Goal: Find specific page/section: Find specific page/section

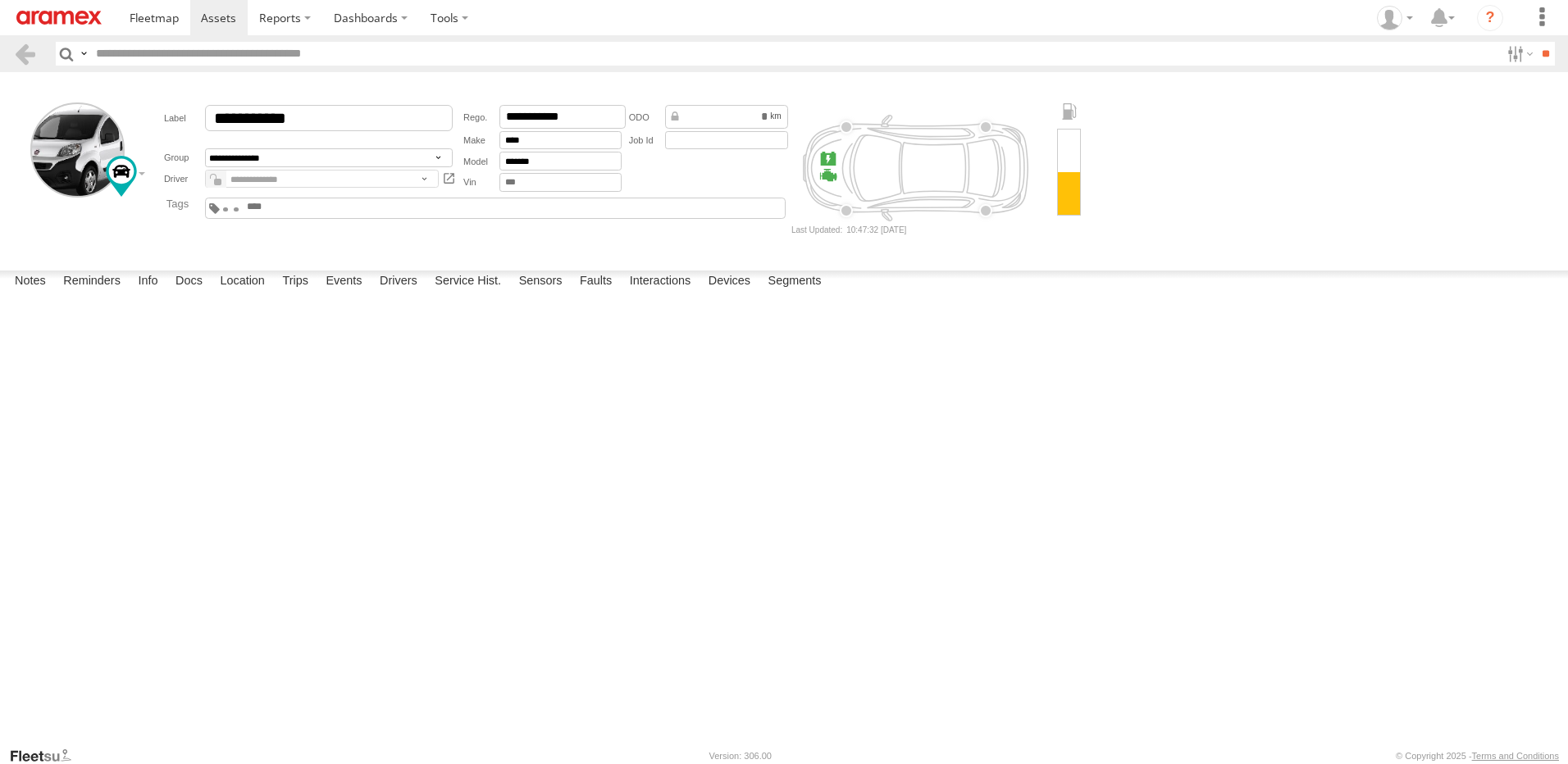
click at [89, 14] on img at bounding box center [59, 17] width 85 height 14
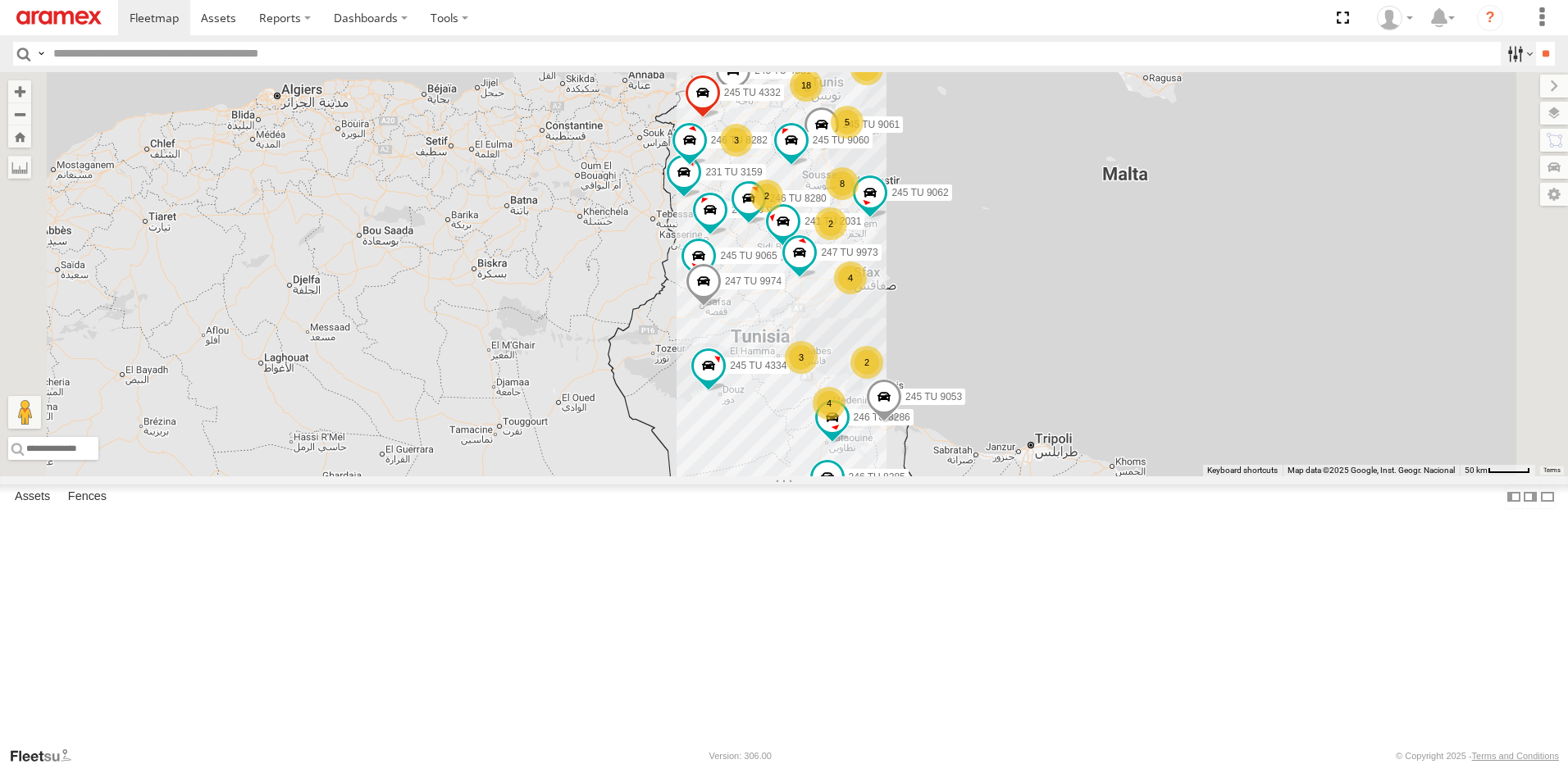
click at [1505, 57] on label at bounding box center [1518, 53] width 35 height 24
click at [0, 0] on span "Investigate" at bounding box center [0, 0] width 0 height 0
click at [0, 0] on span "Offline" at bounding box center [0, 0] width 0 height 0
click at [0, 0] on span "Review" at bounding box center [0, 0] width 0 height 0
click at [1536, 58] on input "**" at bounding box center [1545, 53] width 19 height 24
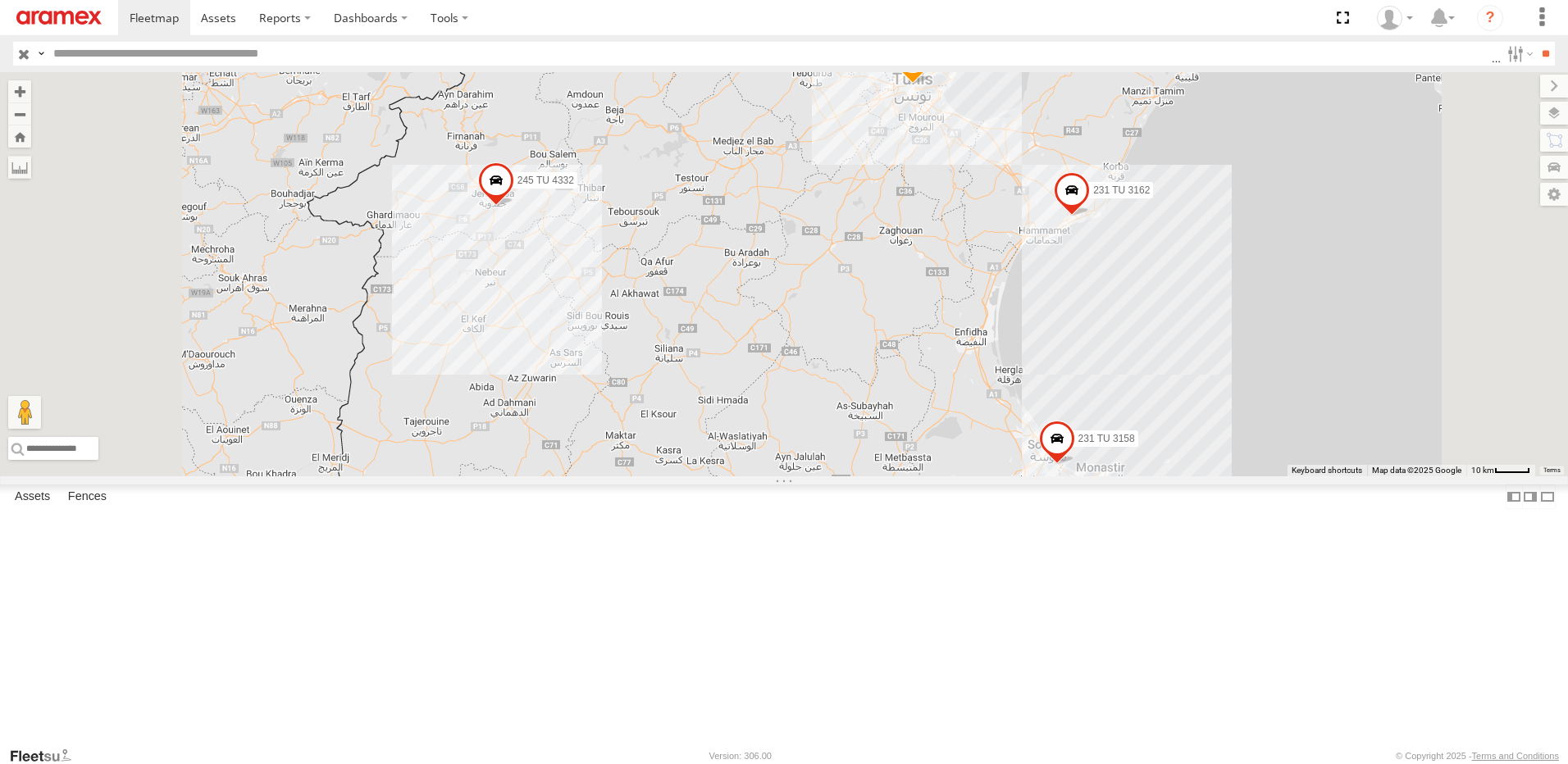
click at [1075, 465] on span at bounding box center [1057, 442] width 36 height 44
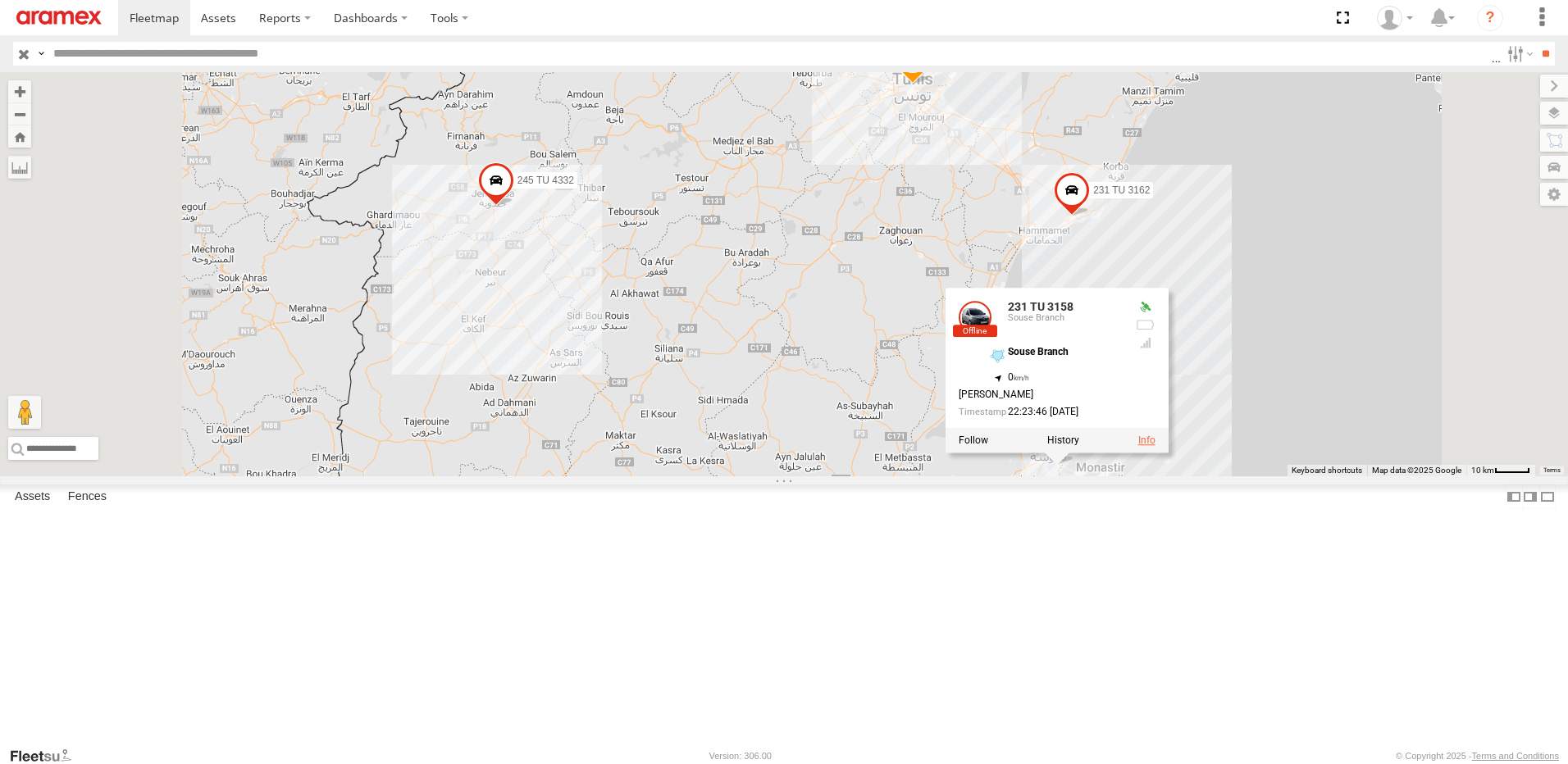
click at [1155, 446] on link at bounding box center [1147, 440] width 17 height 11
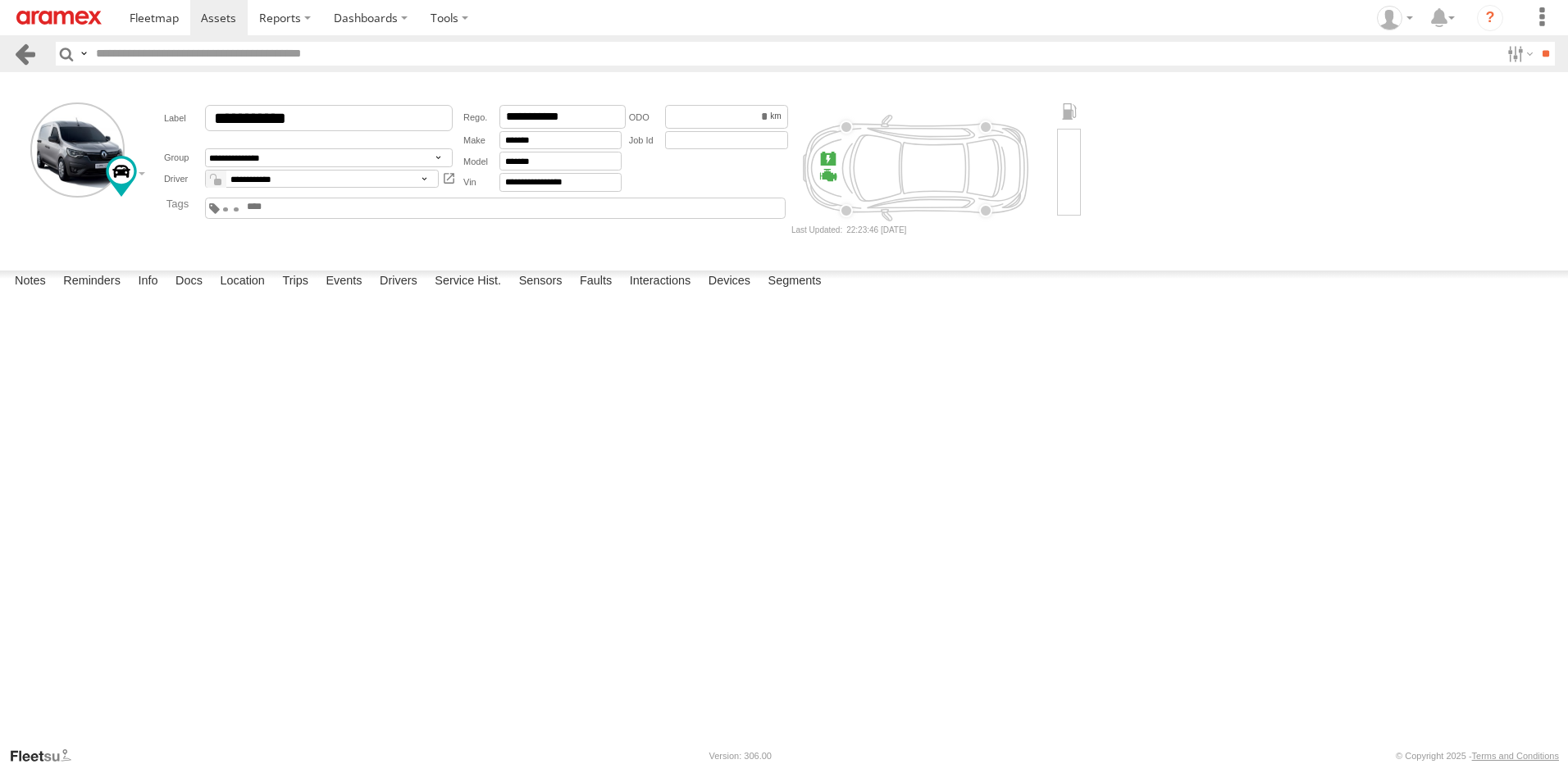
click at [27, 44] on link at bounding box center [25, 53] width 24 height 24
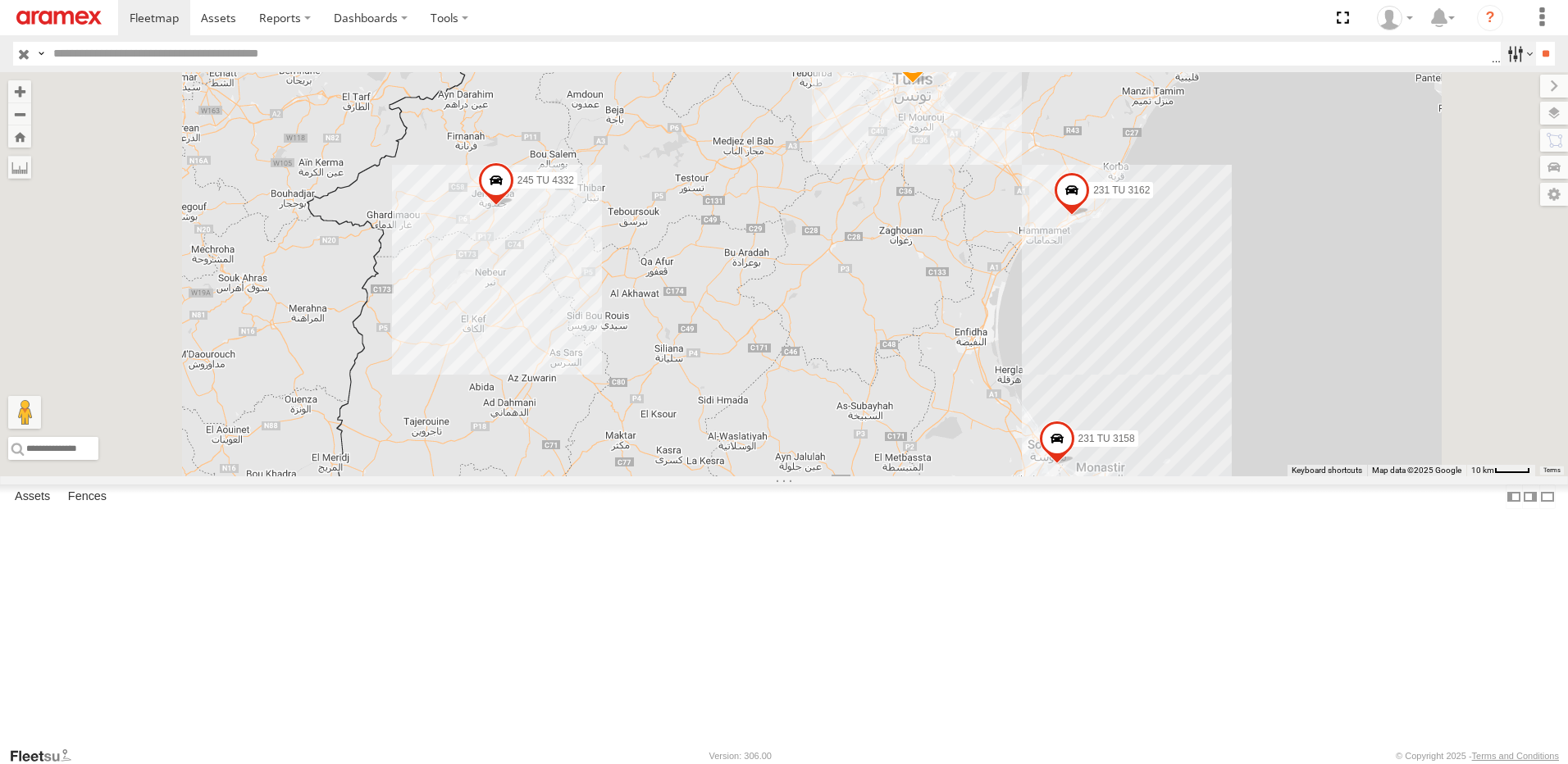
click at [1516, 47] on label at bounding box center [1518, 53] width 35 height 24
click at [0, 0] on span "Offline" at bounding box center [0, 0] width 0 height 0
click at [0, 0] on span "Investigate" at bounding box center [0, 0] width 0 height 0
click at [0, 0] on span "Review" at bounding box center [0, 0] width 0 height 0
click at [1539, 52] on input "**" at bounding box center [1545, 53] width 19 height 24
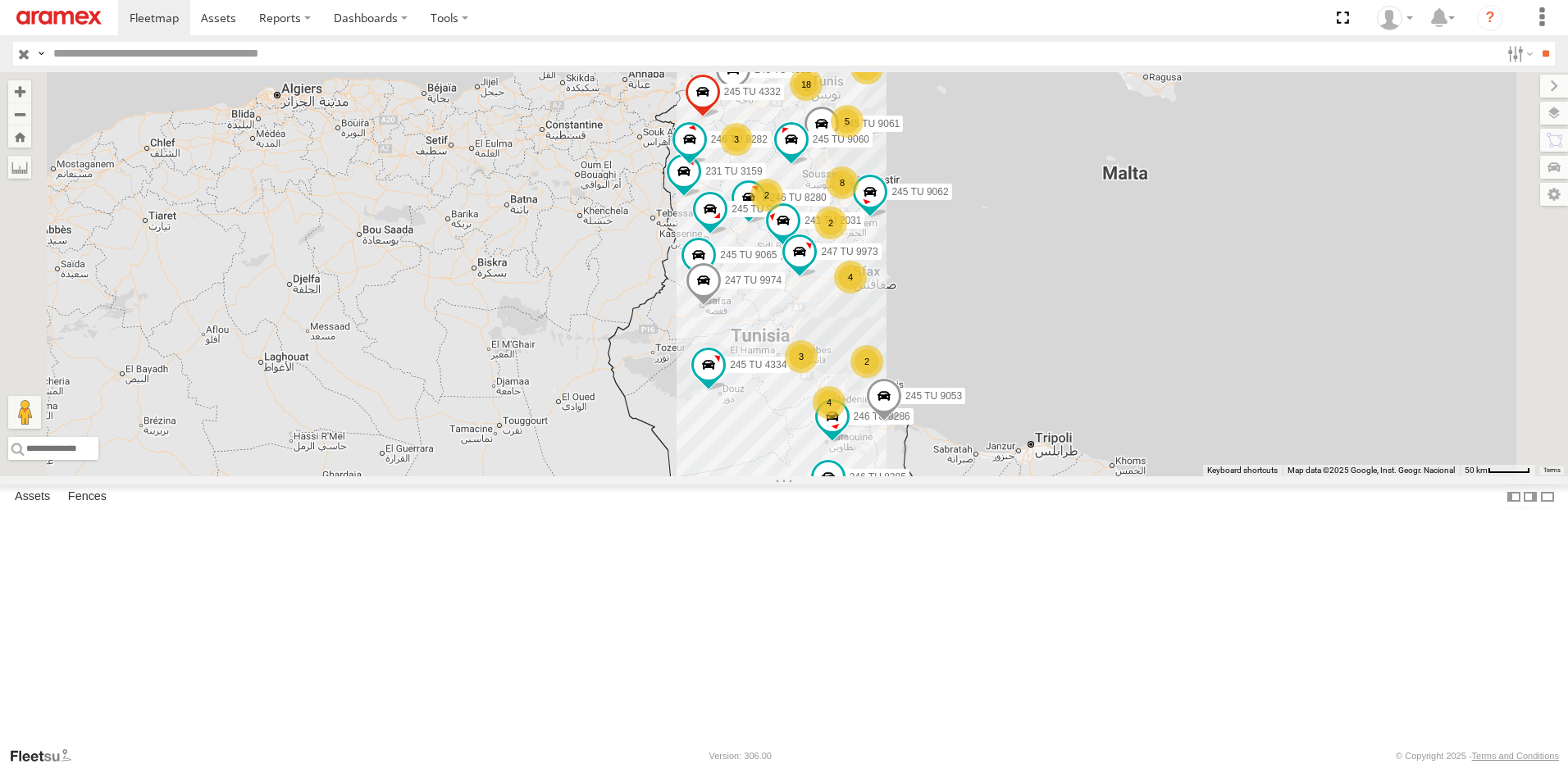
click at [866, 293] on div "4" at bounding box center [850, 276] width 33 height 33
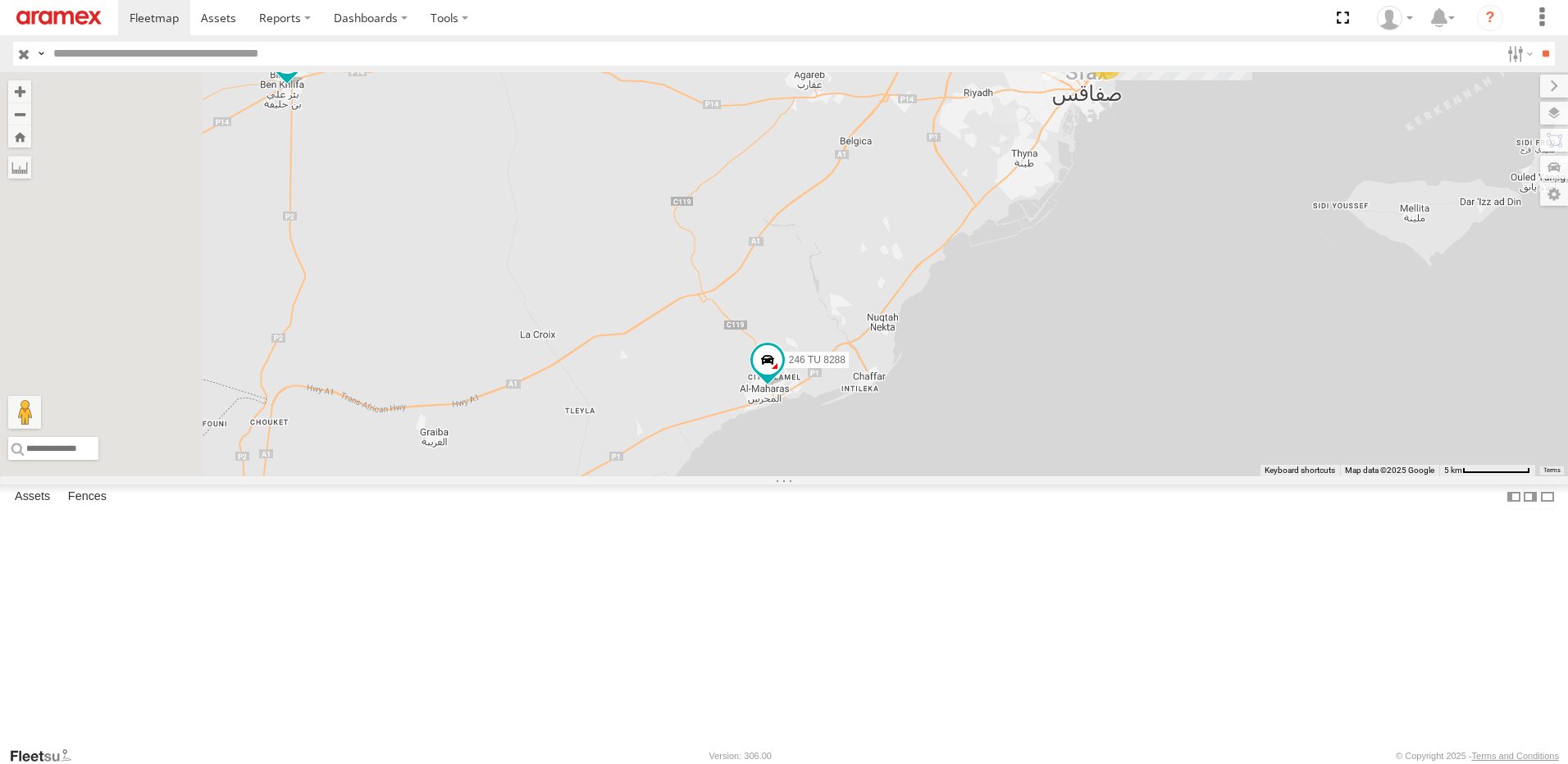
drag, startPoint x: 876, startPoint y: 494, endPoint x: 1031, endPoint y: 404, distance: 179.2
click at [1031, 404] on div "231 TU 3159 245 TU 4331 245 TU 9061 246 TU 8282 245 TU 9062 246 TU 8280 245 TU …" at bounding box center [784, 274] width 1568 height 404
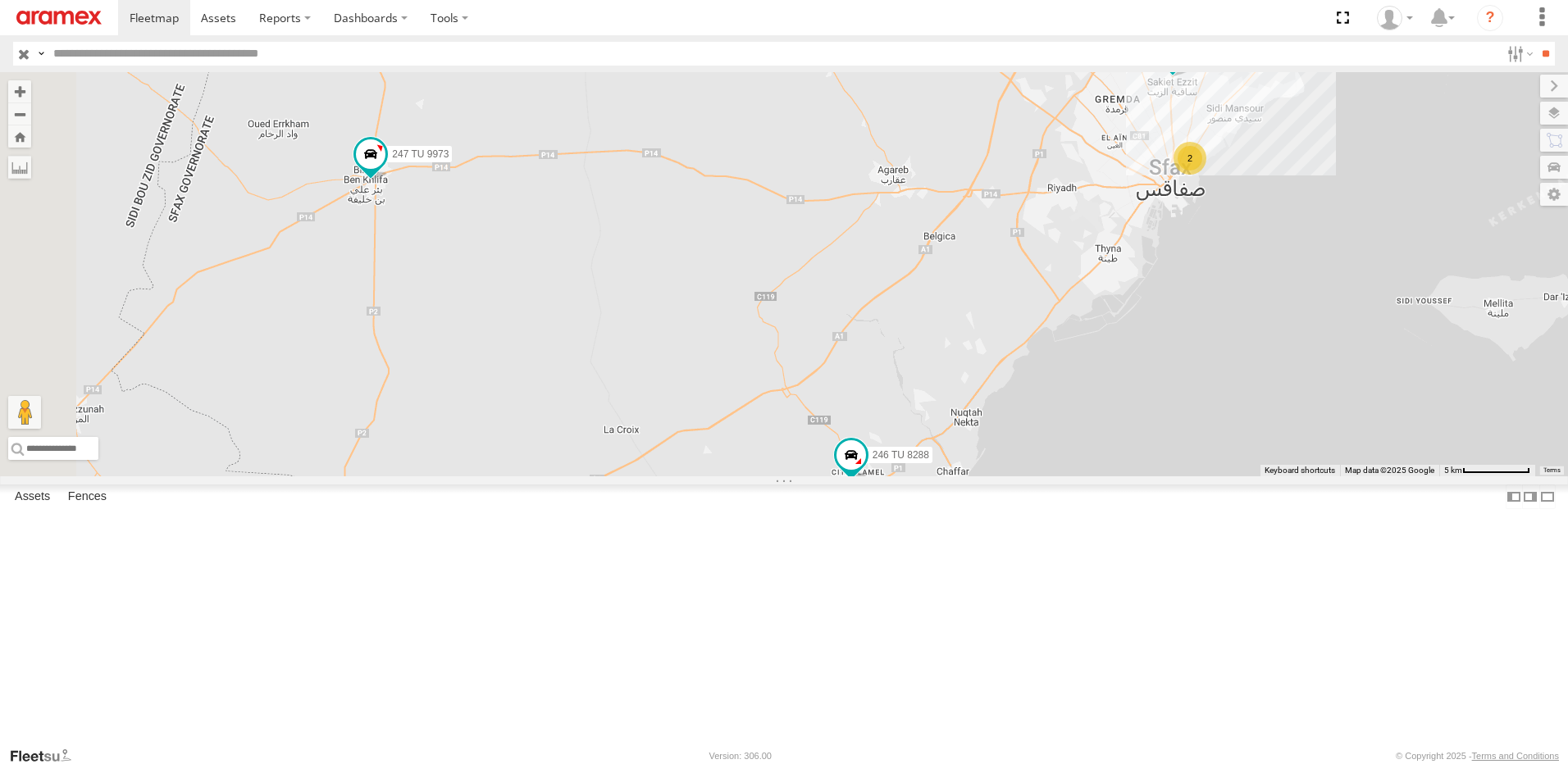
drag, startPoint x: 928, startPoint y: 382, endPoint x: 1019, endPoint y: 486, distance: 138.2
click at [1019, 476] on div "231 TU 3159 245 TU 4331 245 TU 9061 246 TU 8282 245 TU 9062 246 TU 8280 245 TU …" at bounding box center [784, 274] width 1568 height 404
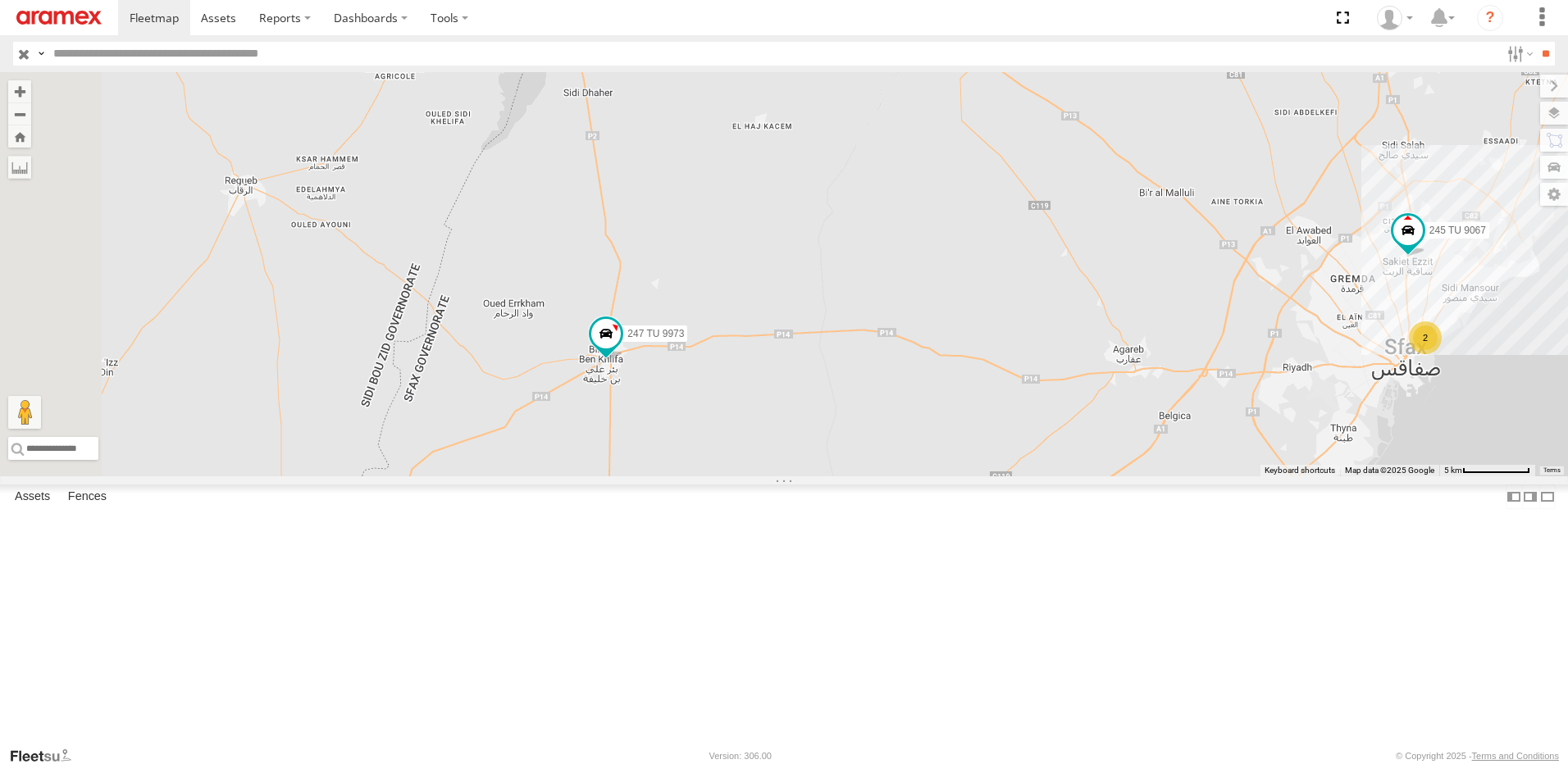
drag, startPoint x: 1058, startPoint y: 344, endPoint x: 1288, endPoint y: 534, distance: 298.3
click at [1288, 476] on div "231 TU 3159 245 TU 4331 245 TU 9061 246 TU 8282 245 TU 9062 246 TU 8280 245 TU …" at bounding box center [784, 274] width 1568 height 404
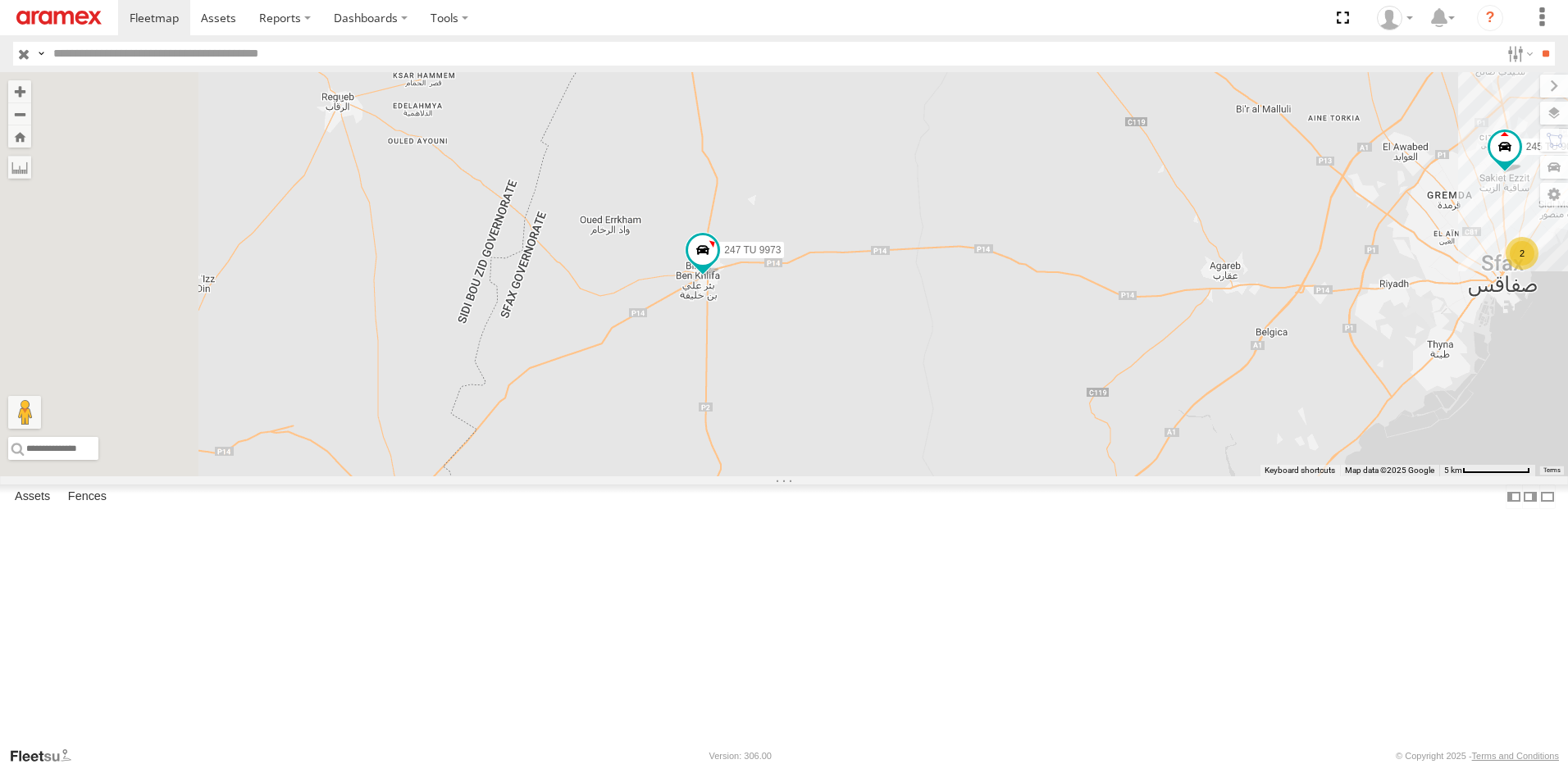
drag, startPoint x: 1218, startPoint y: 465, endPoint x: 1335, endPoint y: 363, distance: 155.2
click at [1335, 363] on div "231 TU 3159 245 TU 4331 245 TU 9061 246 TU 8282 245 TU 9062 246 TU 8280 245 TU …" at bounding box center [784, 274] width 1568 height 404
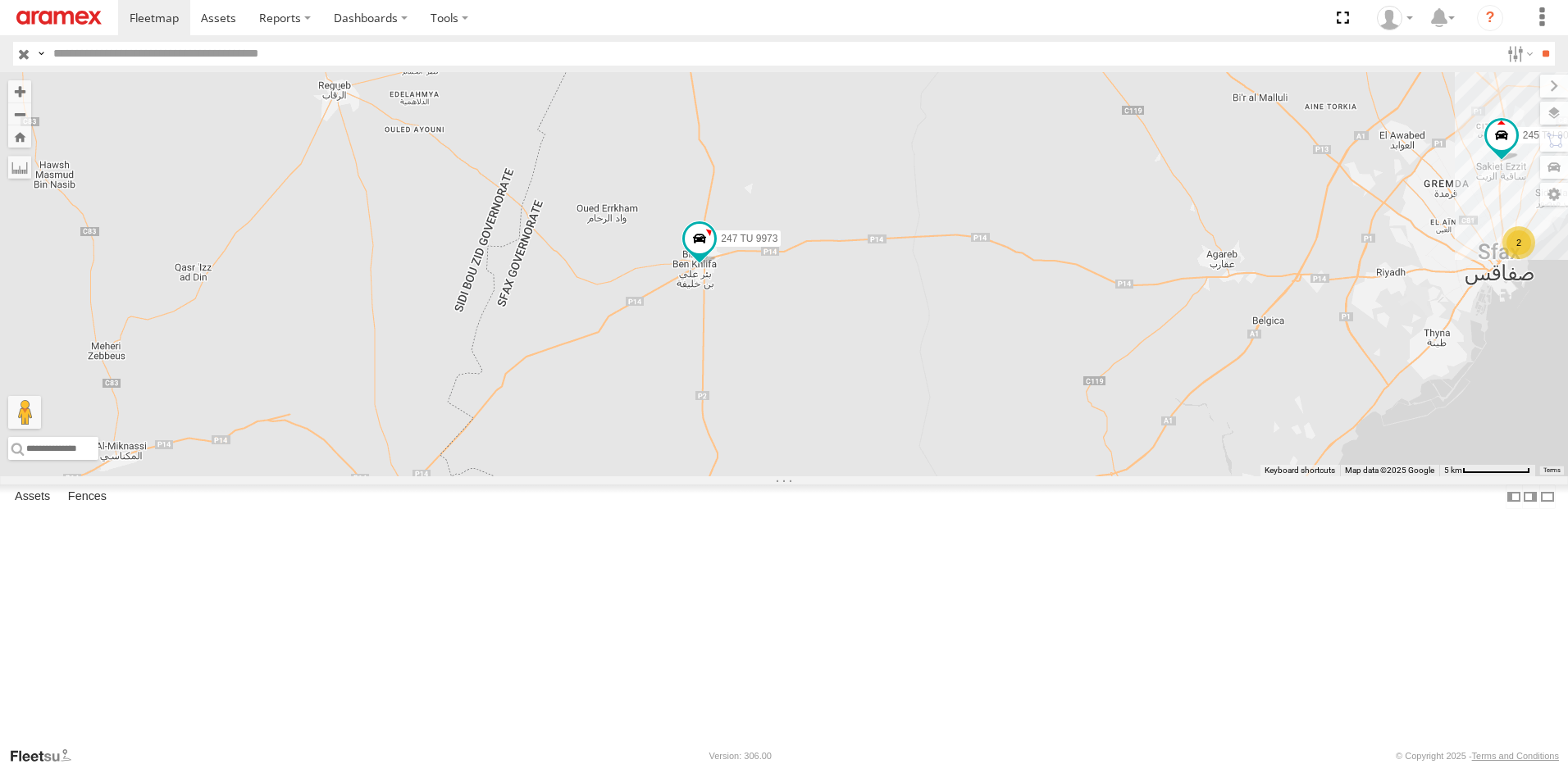
drag, startPoint x: 1271, startPoint y: 441, endPoint x: 1054, endPoint y: 498, distance: 224.4
click at [1059, 476] on div "231 TU 3159 245 TU 4331 245 TU 9061 246 TU 8282 245 TU 9062 246 TU 8280 245 TU …" at bounding box center [784, 274] width 1568 height 404
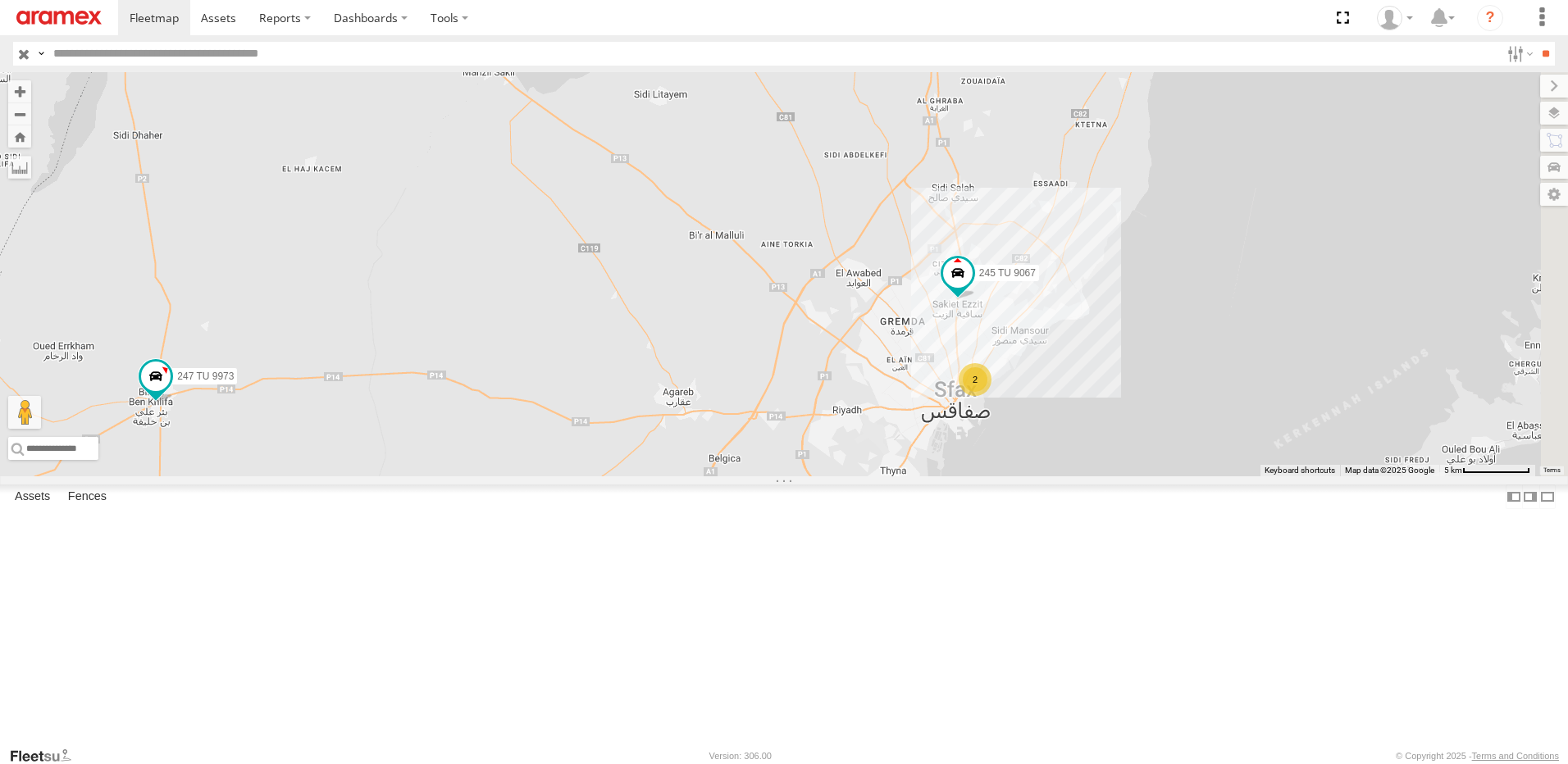
drag, startPoint x: 1053, startPoint y: 566, endPoint x: 1001, endPoint y: 421, distance: 154.0
click at [1002, 426] on div "231 TU 3159 245 TU 4331 245 TU 9061 246 TU 8282 245 TU 9062 246 TU 8280 245 TU …" at bounding box center [784, 274] width 1568 height 404
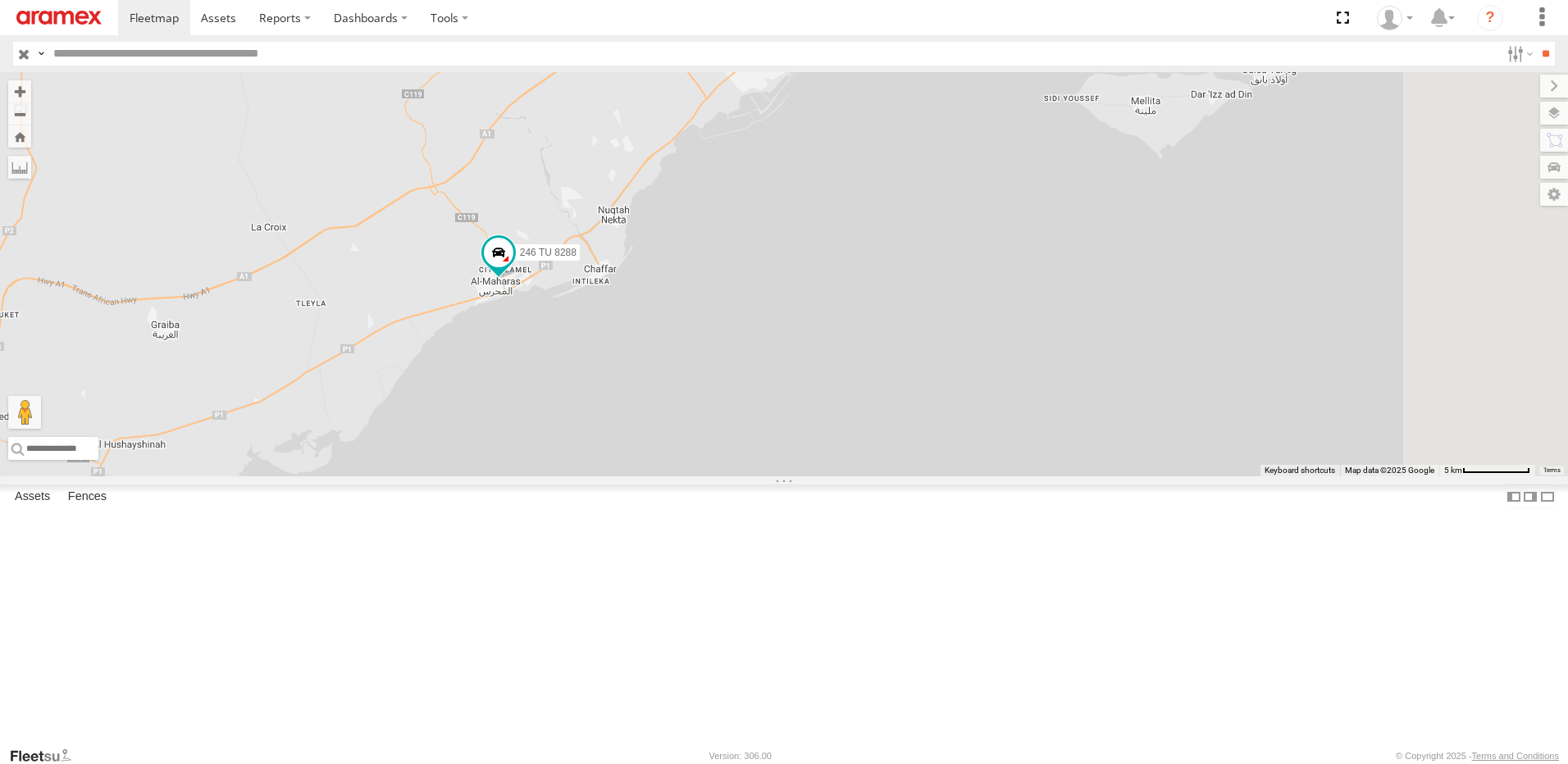
drag, startPoint x: 983, startPoint y: 457, endPoint x: 1141, endPoint y: 399, distance: 168.3
click at [1134, 400] on div "231 TU 3159 245 TU 4331 245 TU 9061 246 TU 8282 245 TU 9062 246 TU 8280 245 TU …" at bounding box center [784, 274] width 1568 height 404
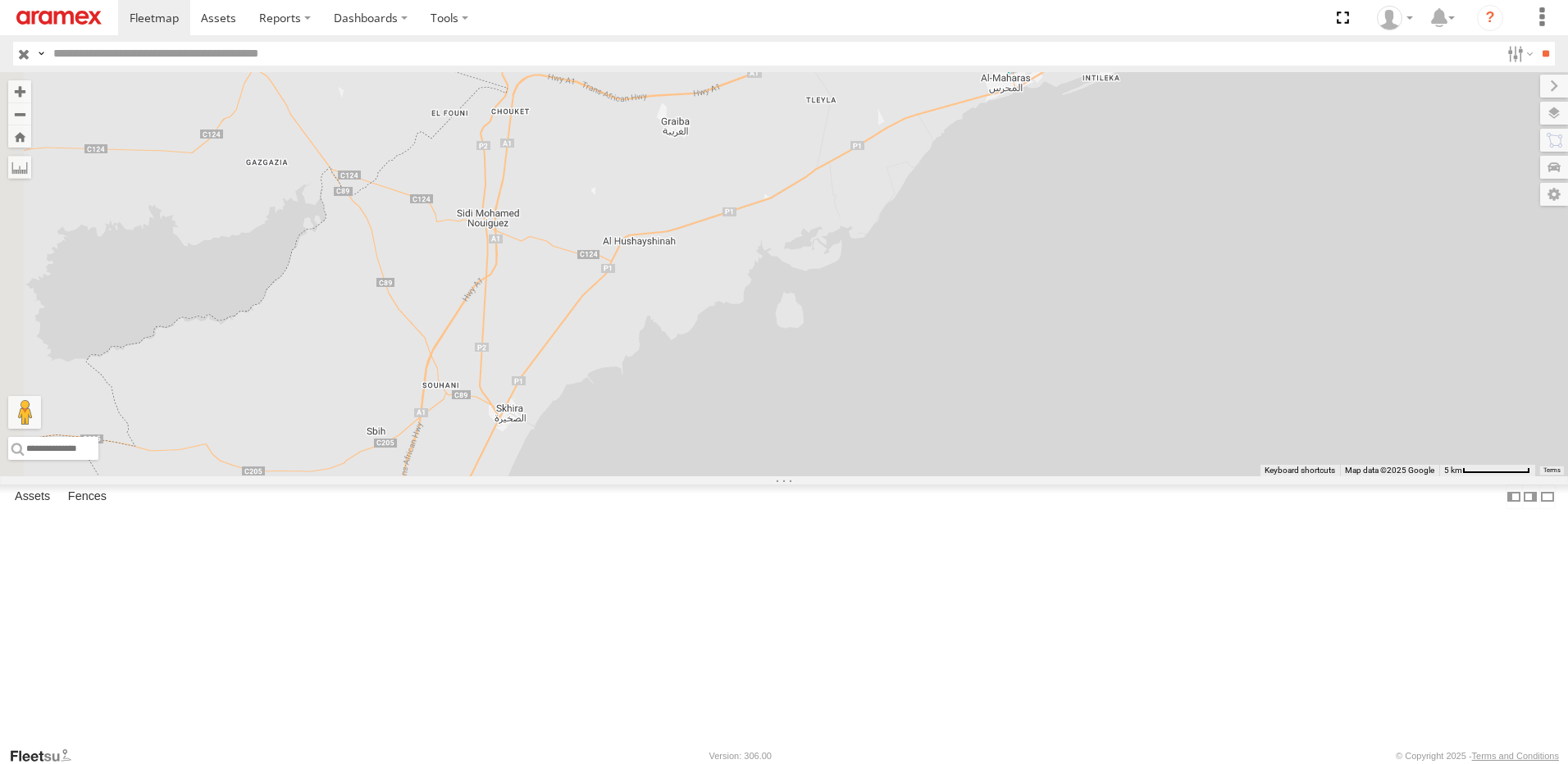
drag, startPoint x: 1211, startPoint y: 386, endPoint x: 1069, endPoint y: 473, distance: 166.5
click at [1076, 470] on div "231 TU 3159 245 TU 4331 245 TU 9061 246 TU 8282 245 TU 9062 246 TU 8280 245 TU …" at bounding box center [784, 274] width 1568 height 404
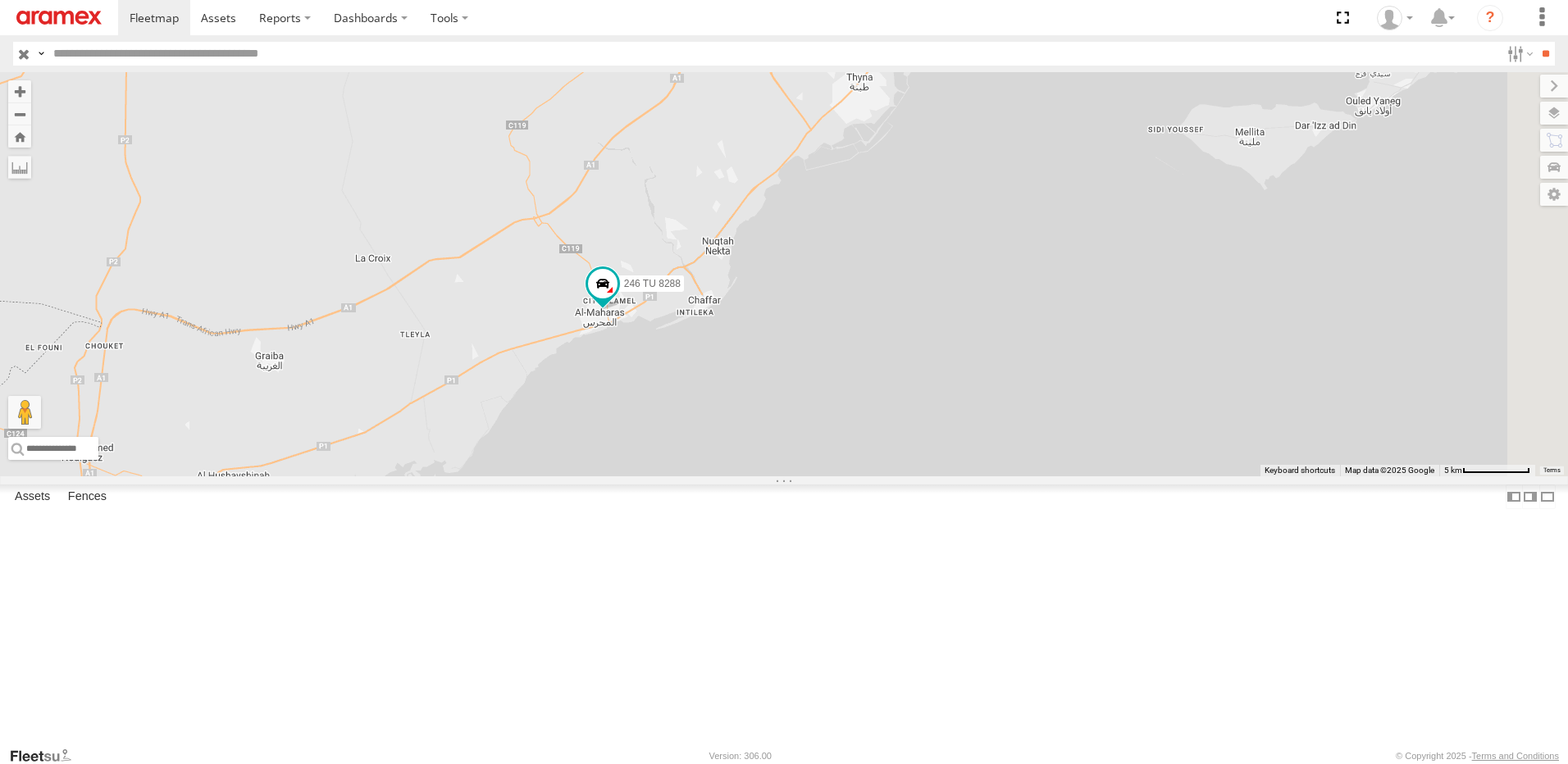
drag, startPoint x: 1232, startPoint y: 382, endPoint x: 1160, endPoint y: 468, distance: 112.2
click at [1161, 467] on div "231 TU 3159 245 TU 4331 245 TU 9061 246 TU 8282 245 TU 9062 246 TU 8280 245 TU …" at bounding box center [784, 274] width 1568 height 404
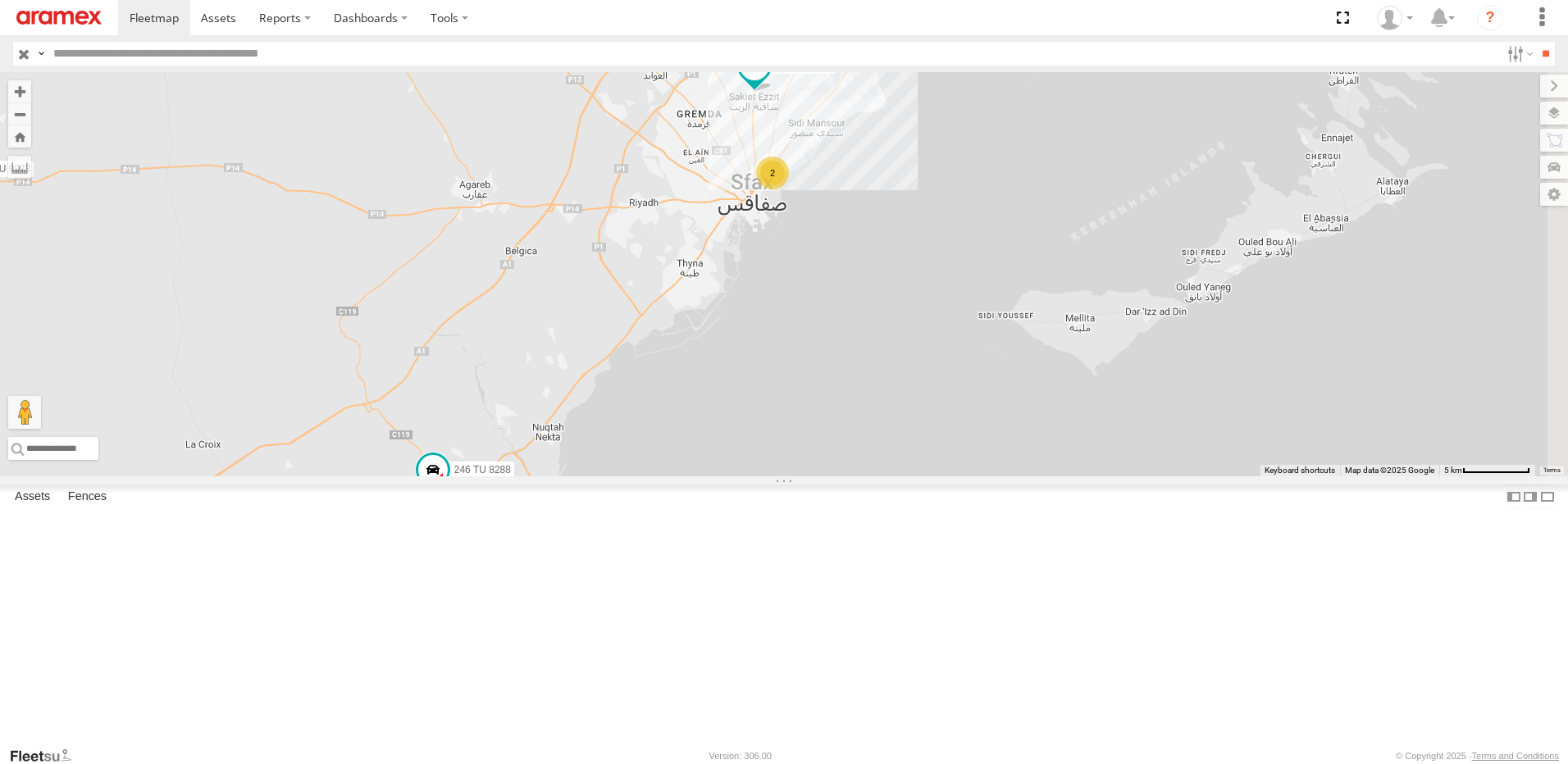
click at [789, 189] on div "2" at bounding box center [773, 172] width 33 height 33
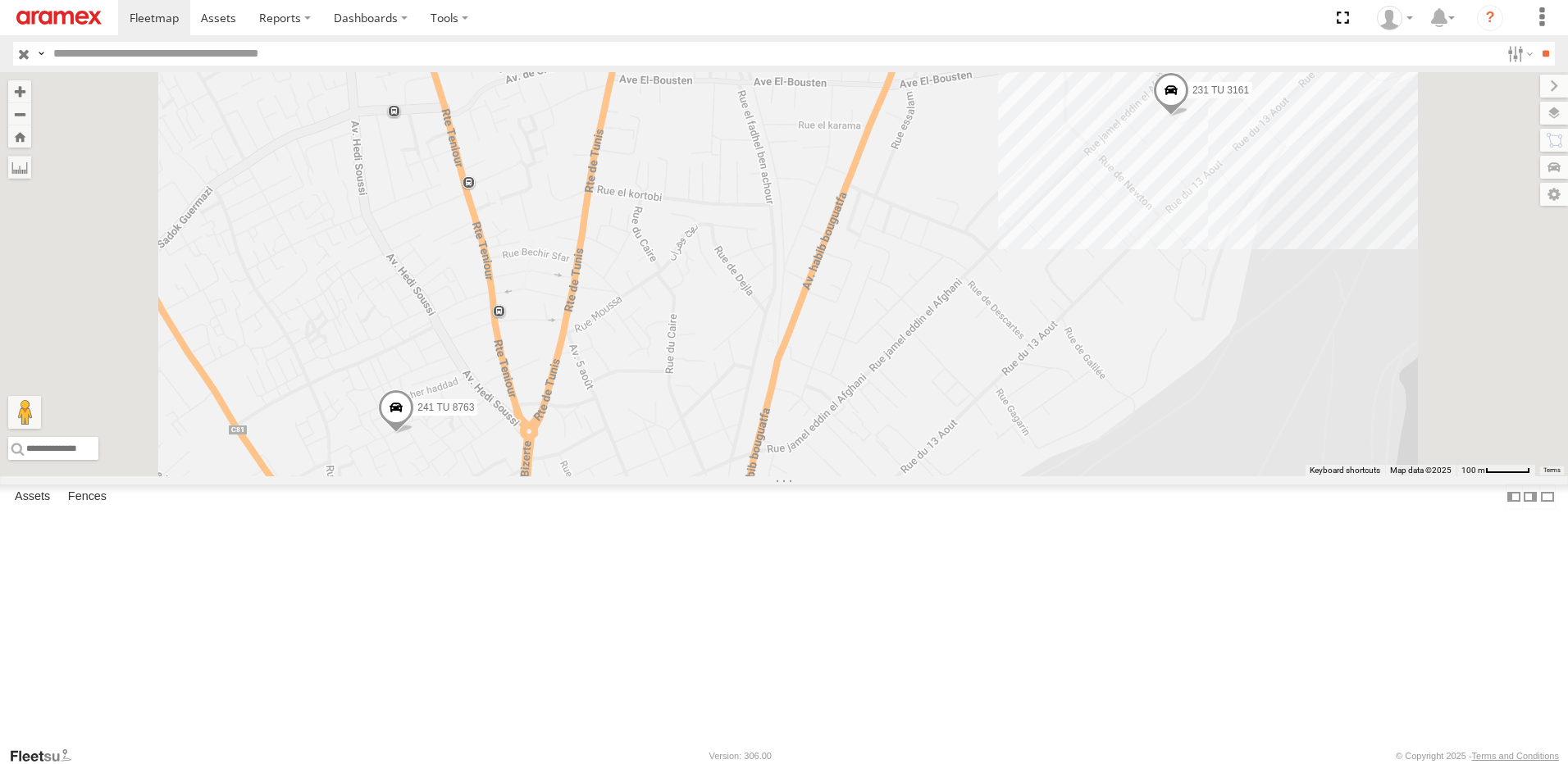
click at [414, 433] on span at bounding box center [396, 411] width 36 height 44
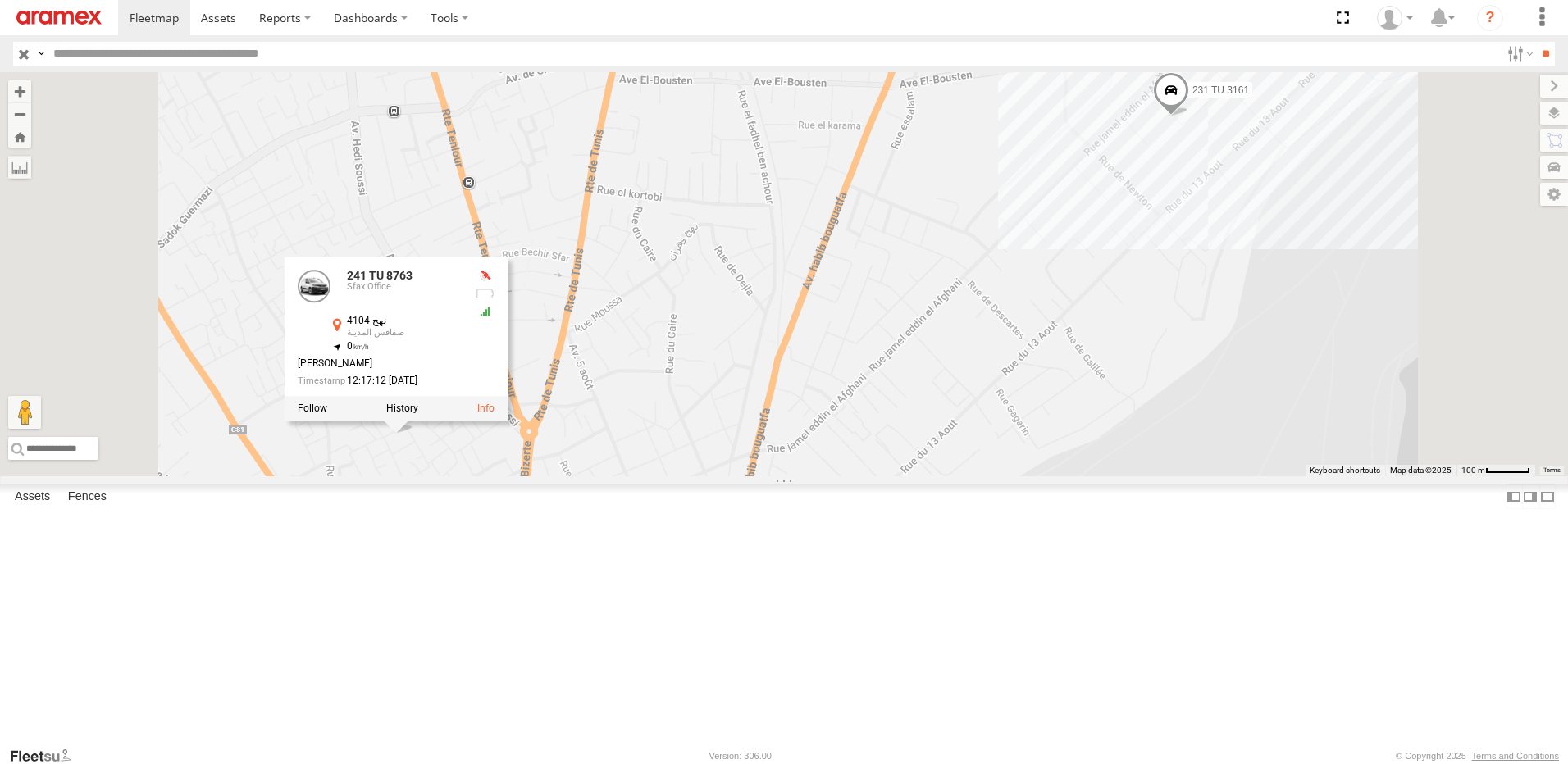
click at [762, 476] on div "231 TU 3159 245 TU 4331 245 TU 9061 246 TU 8282 245 TU 9062 246 TU 8280 245 TU …" at bounding box center [784, 274] width 1568 height 404
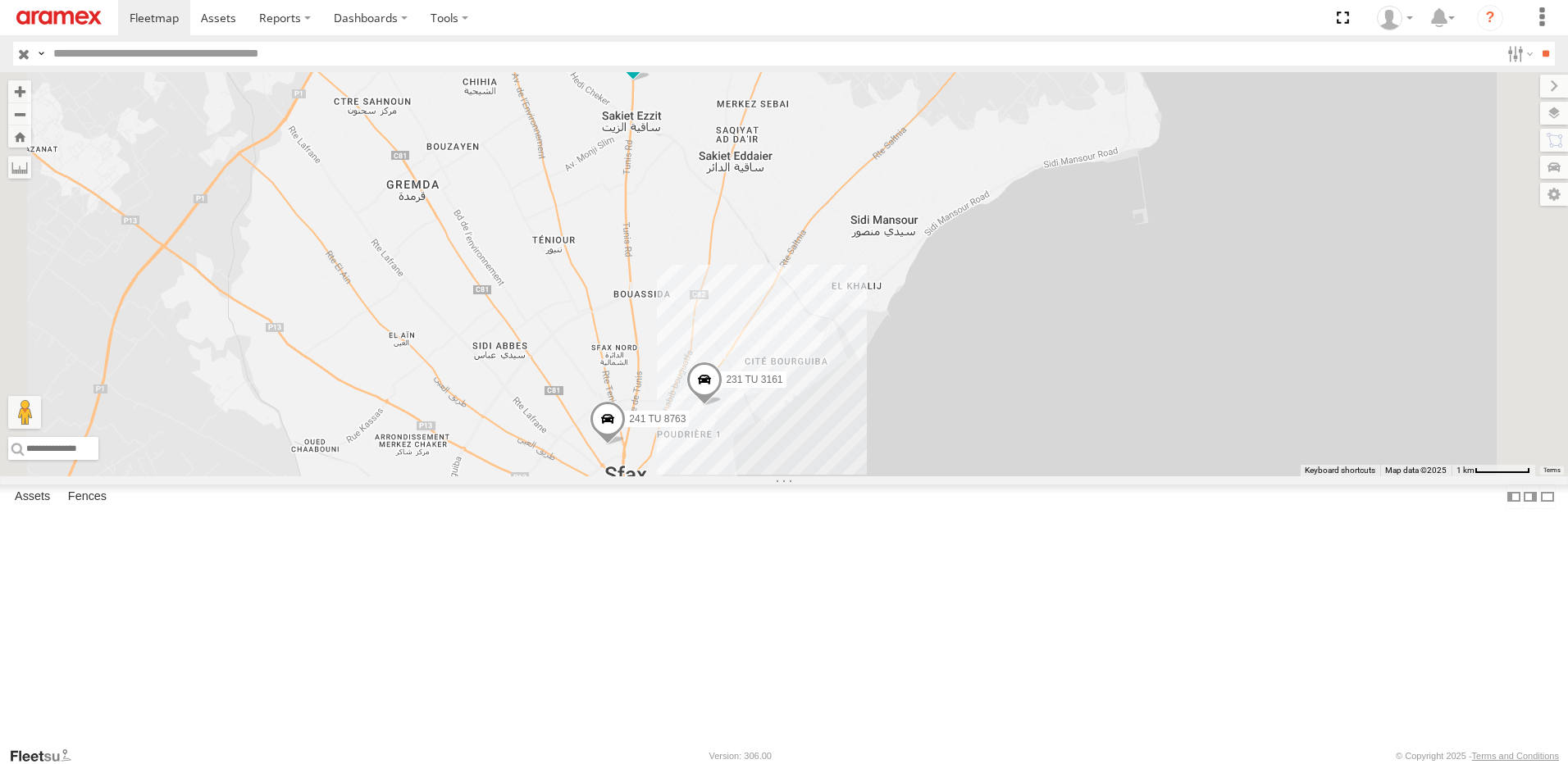
drag, startPoint x: 895, startPoint y: 469, endPoint x: 885, endPoint y: 561, distance: 92.5
click at [885, 476] on div "231 TU 3159 245 TU 4331 245 TU 9061 246 TU 8282 245 TU 9062 246 TU 8280 245 TU …" at bounding box center [784, 274] width 1568 height 404
